Goal: Transaction & Acquisition: Purchase product/service

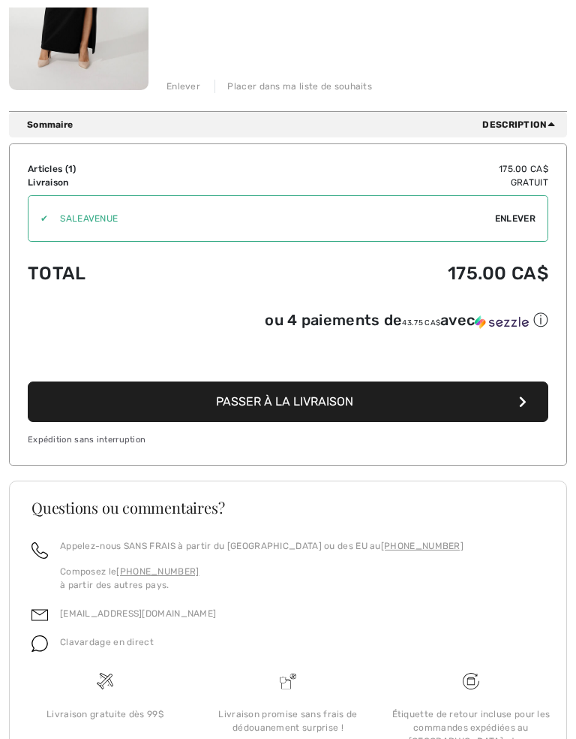
scroll to position [343, 0]
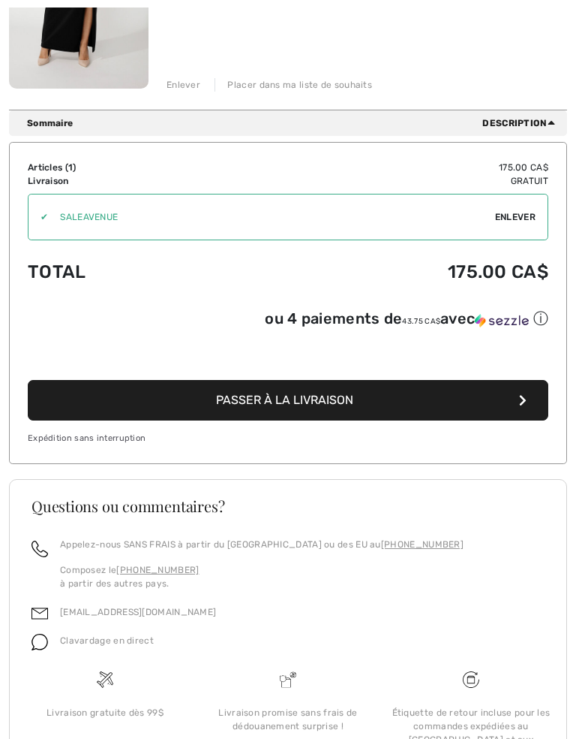
click at [309, 407] on span "Passer à la livraison" at bounding box center [284, 400] width 137 height 14
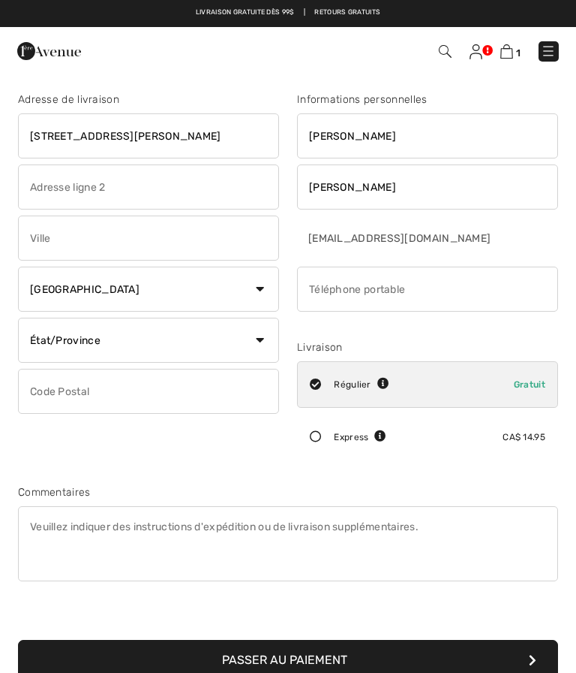
type input "1040 Mollins Drive"
click at [71, 240] on input "text" at bounding box center [148, 237] width 261 height 45
type input "Saint John"
click at [269, 337] on select "État/Province Alberta Colombie-Britannique Ile-du-Prince-Edward Manitoba Nouvea…" at bounding box center [148, 340] width 261 height 45
select select "NB"
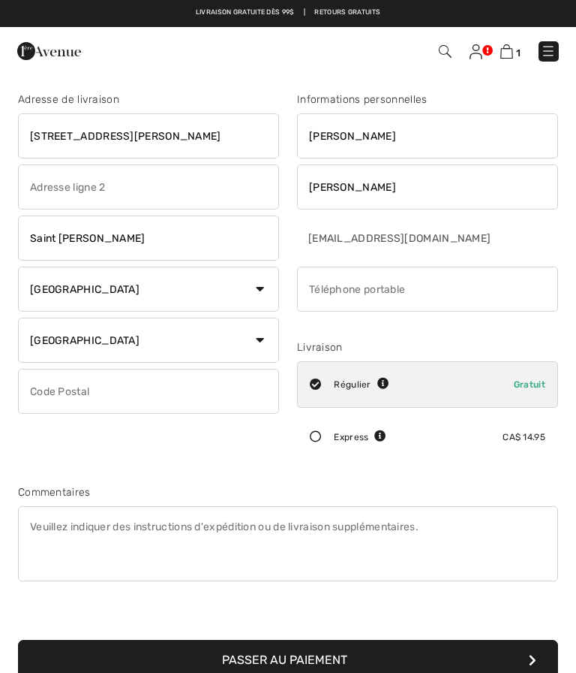
click at [59, 392] on input "text" at bounding box center [148, 391] width 261 height 45
type input "E2M4L8"
click at [357, 299] on input "phone" at bounding box center [427, 288] width 261 height 45
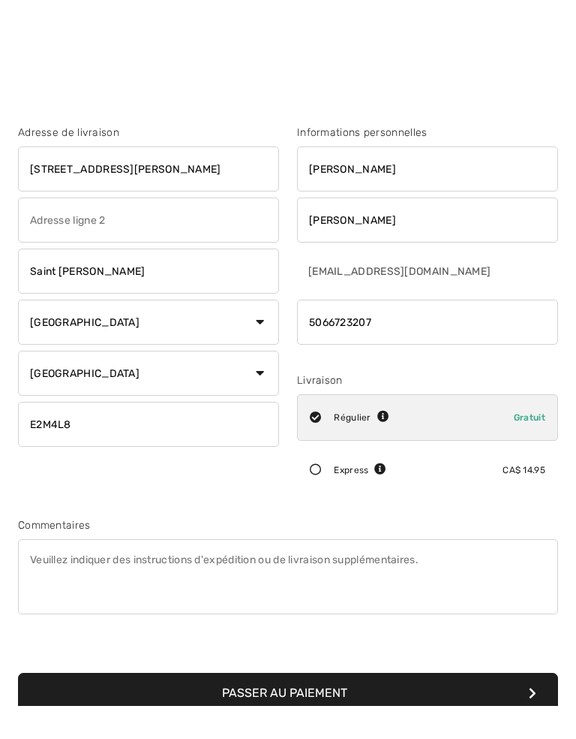
scroll to position [227, 0]
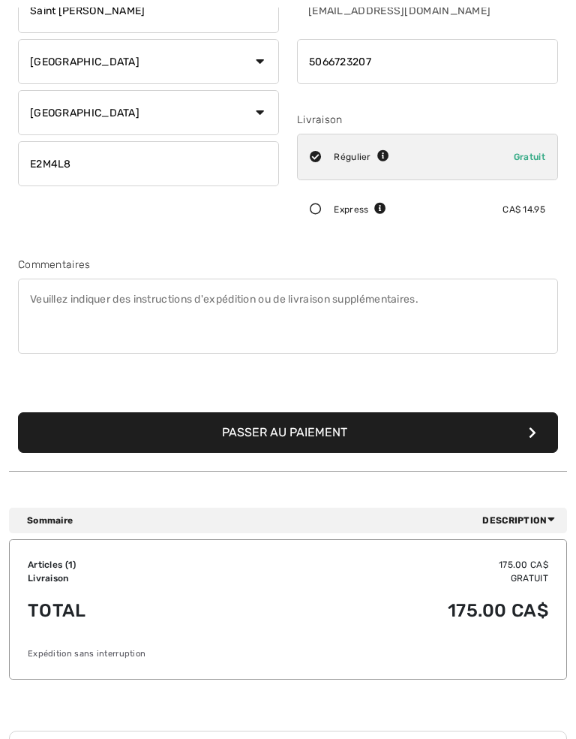
type input "5066723207"
click at [316, 441] on button "Passer au paiement" at bounding box center [288, 432] width 540 height 41
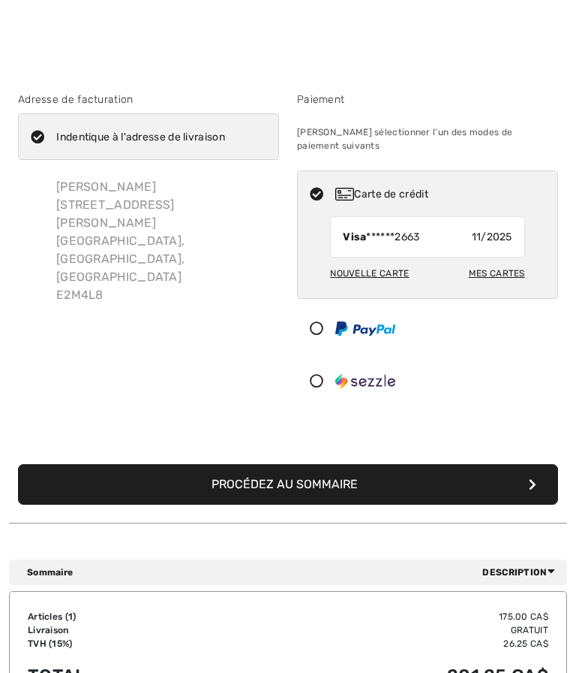
scroll to position [112, 0]
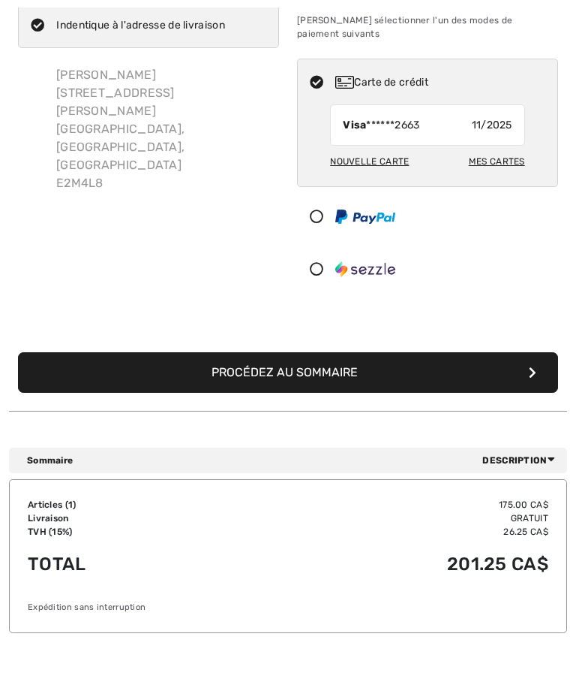
click at [377, 149] on div "Nouvelle carte" at bounding box center [369, 162] width 79 height 26
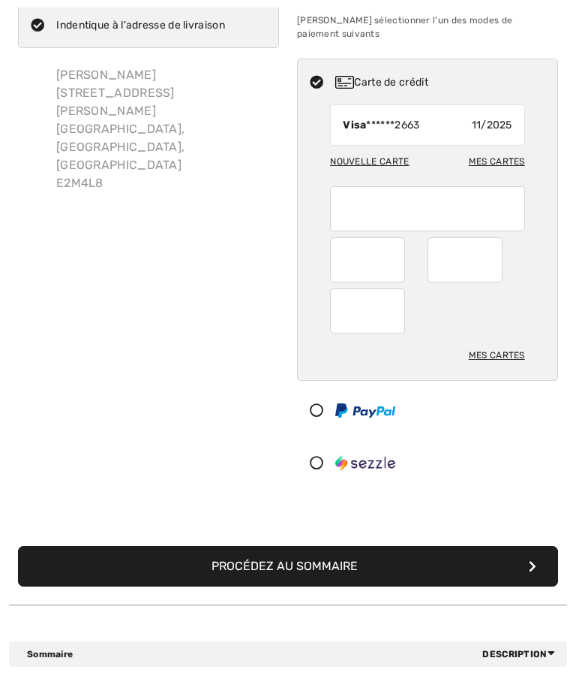
radio input "true"
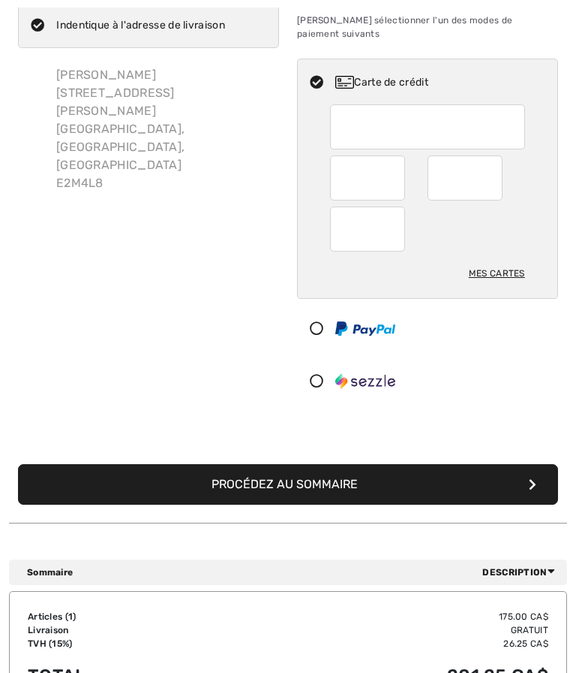
click at [314, 470] on button "Procédez au sommaire" at bounding box center [288, 484] width 540 height 41
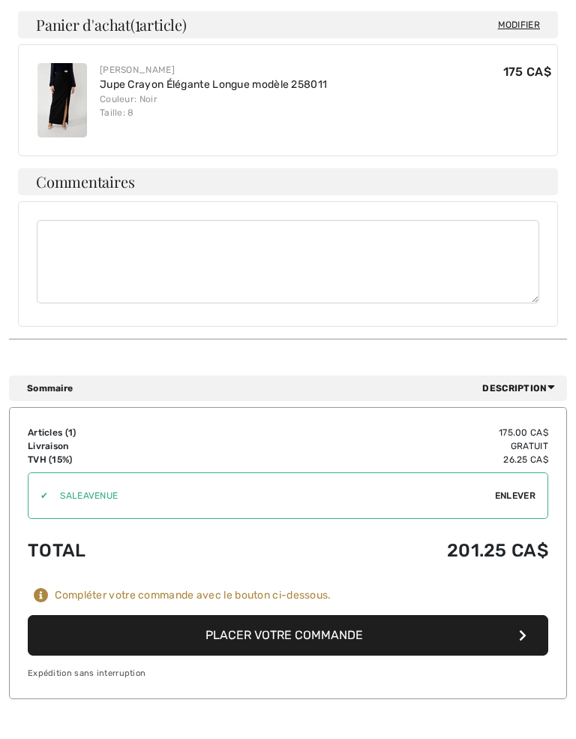
scroll to position [775, 0]
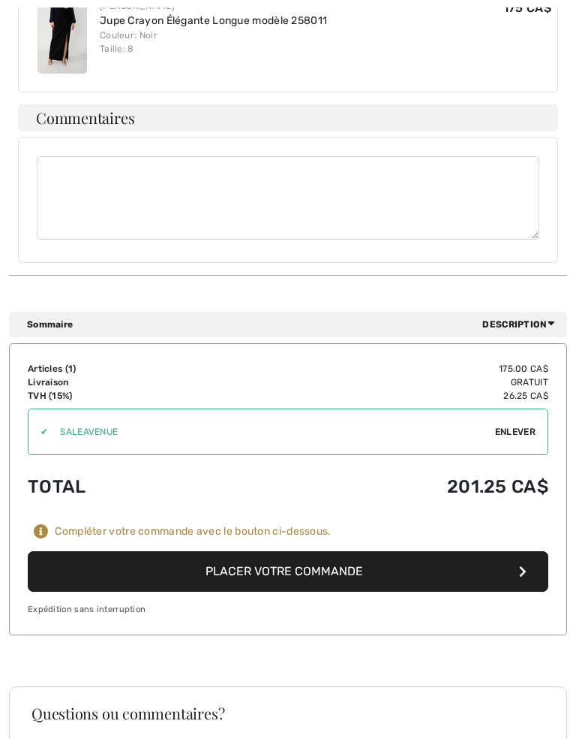
click at [312, 551] on button "Placer votre commande" at bounding box center [288, 571] width 521 height 41
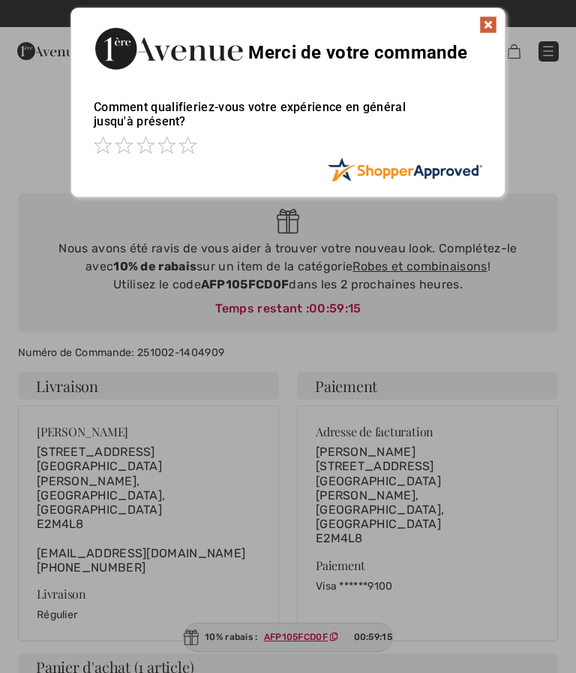
click at [486, 17] on img at bounding box center [489, 25] width 18 height 18
